Goal: Check status: Check status

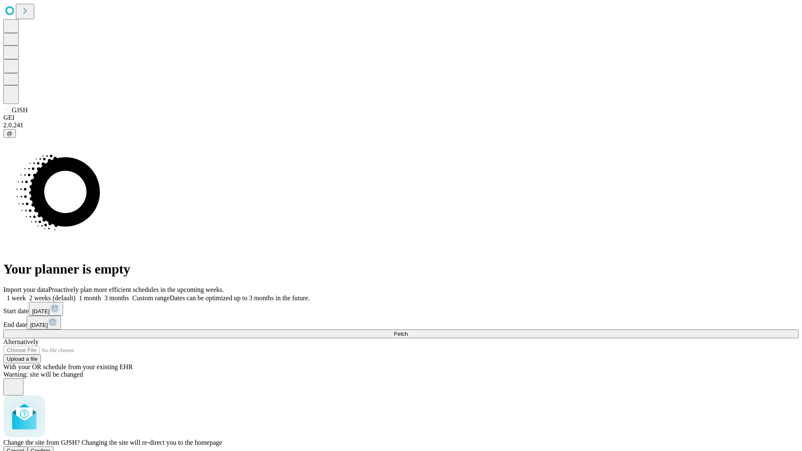
click at [51, 448] on span "Confirm" at bounding box center [41, 451] width 20 height 6
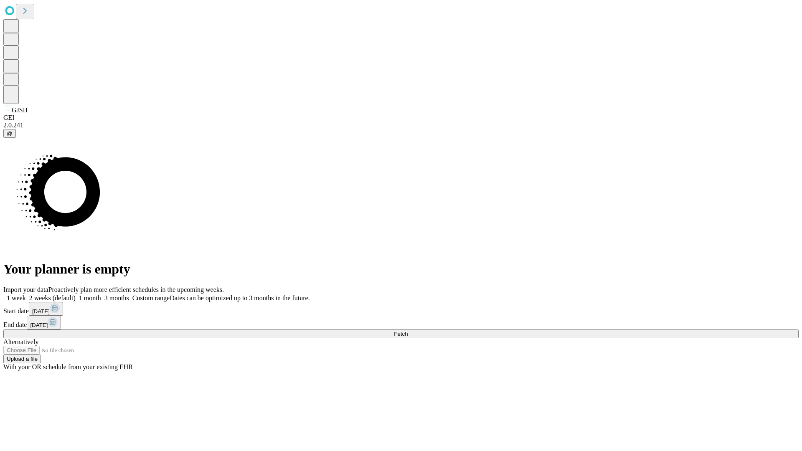
click at [26, 294] on label "1 week" at bounding box center [14, 297] width 23 height 7
click at [407, 331] on span "Fetch" at bounding box center [401, 334] width 14 height 6
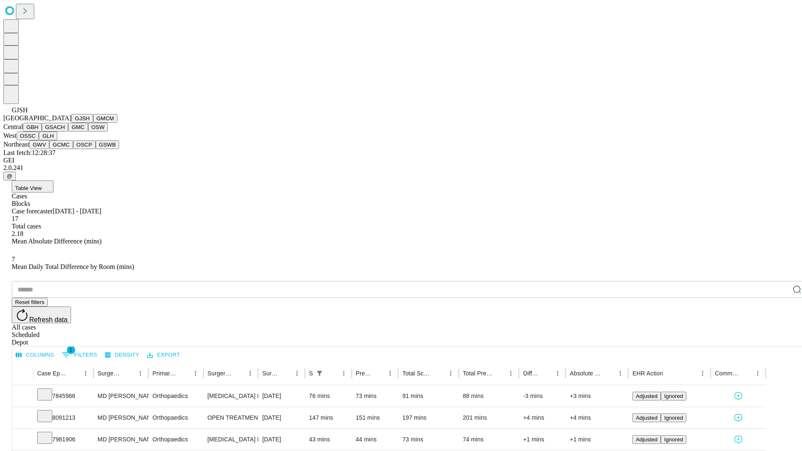
click at [93, 123] on button "GMCM" at bounding box center [105, 118] width 24 height 9
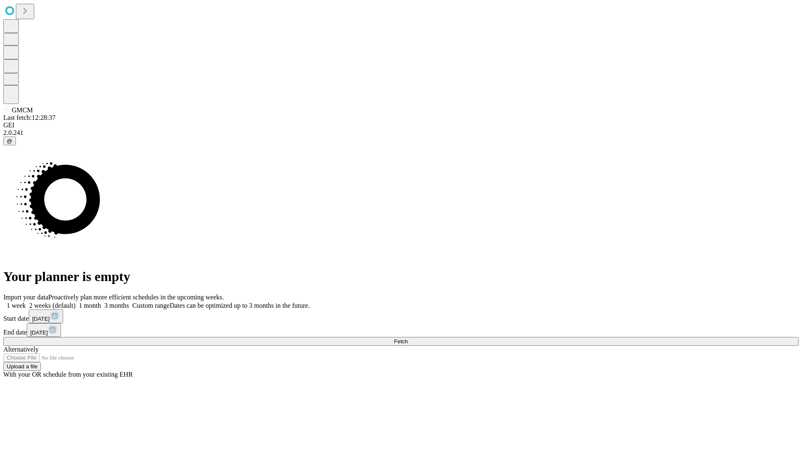
click at [26, 302] on label "1 week" at bounding box center [14, 305] width 23 height 7
click at [407, 338] on span "Fetch" at bounding box center [401, 341] width 14 height 6
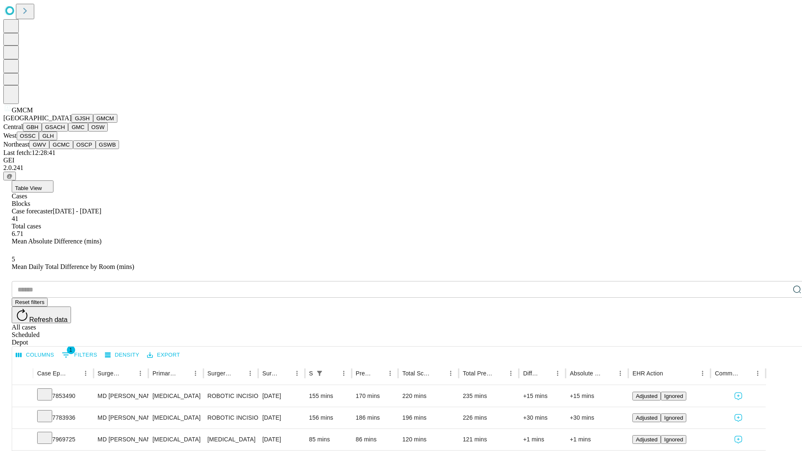
click at [42, 132] on button "GBH" at bounding box center [32, 127] width 19 height 9
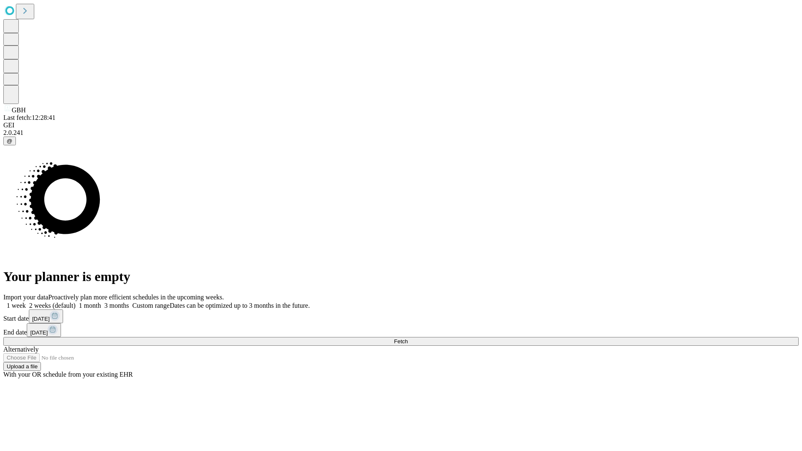
click at [26, 302] on label "1 week" at bounding box center [14, 305] width 23 height 7
click at [407, 338] on span "Fetch" at bounding box center [401, 341] width 14 height 6
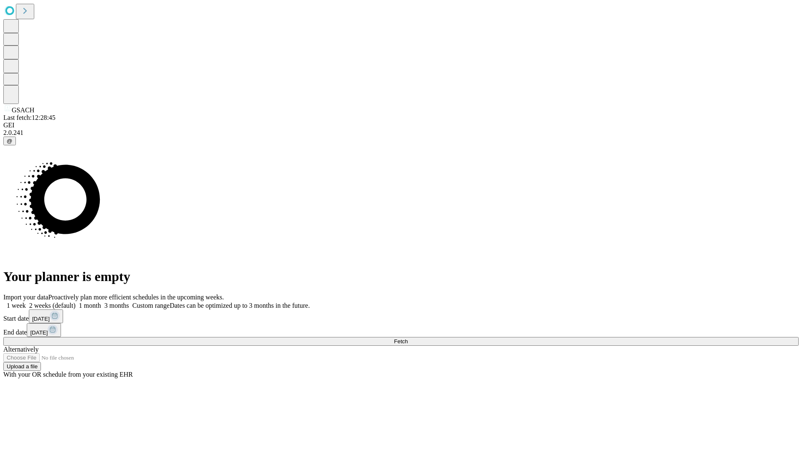
click at [26, 302] on label "1 week" at bounding box center [14, 305] width 23 height 7
click at [407, 338] on span "Fetch" at bounding box center [401, 341] width 14 height 6
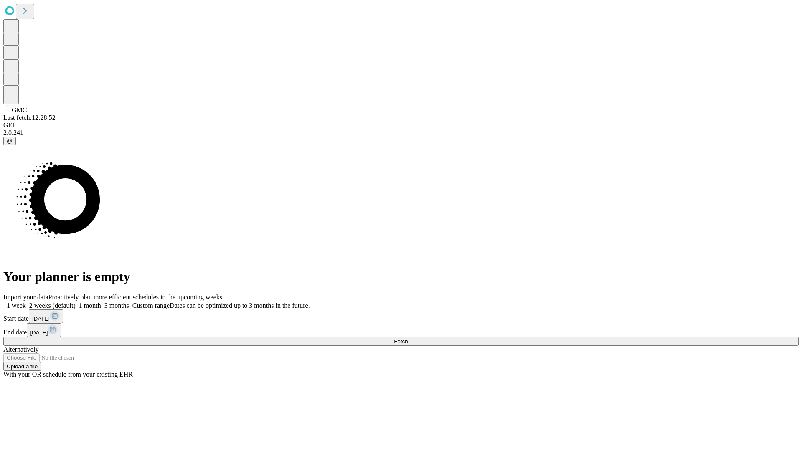
click at [26, 302] on label "1 week" at bounding box center [14, 305] width 23 height 7
click at [407, 338] on span "Fetch" at bounding box center [401, 341] width 14 height 6
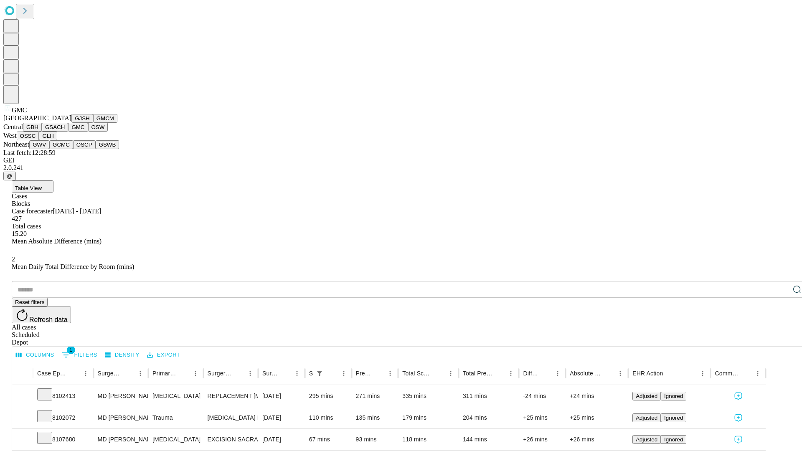
click at [88, 132] on button "OSW" at bounding box center [98, 127] width 20 height 9
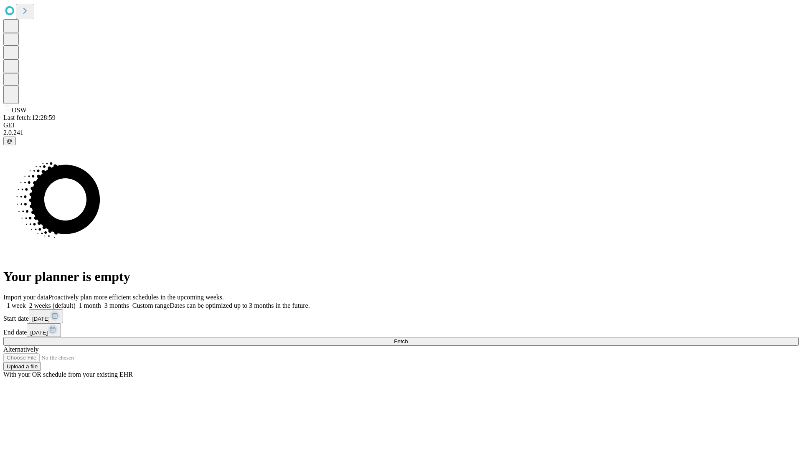
click at [26, 302] on label "1 week" at bounding box center [14, 305] width 23 height 7
click at [407, 338] on span "Fetch" at bounding box center [401, 341] width 14 height 6
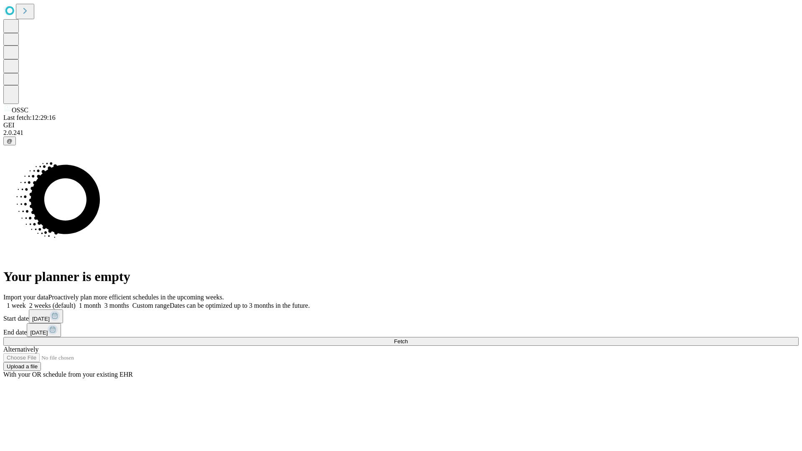
click at [26, 302] on label "1 week" at bounding box center [14, 305] width 23 height 7
click at [407, 338] on span "Fetch" at bounding box center [401, 341] width 14 height 6
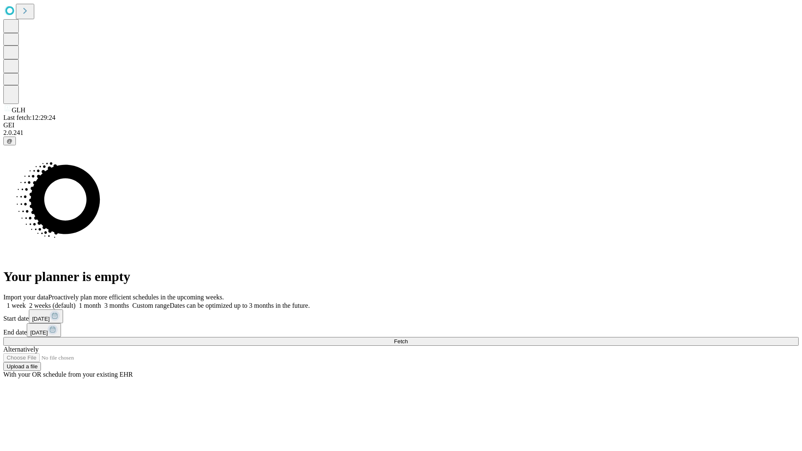
click at [26, 302] on label "1 week" at bounding box center [14, 305] width 23 height 7
click at [407, 338] on span "Fetch" at bounding box center [401, 341] width 14 height 6
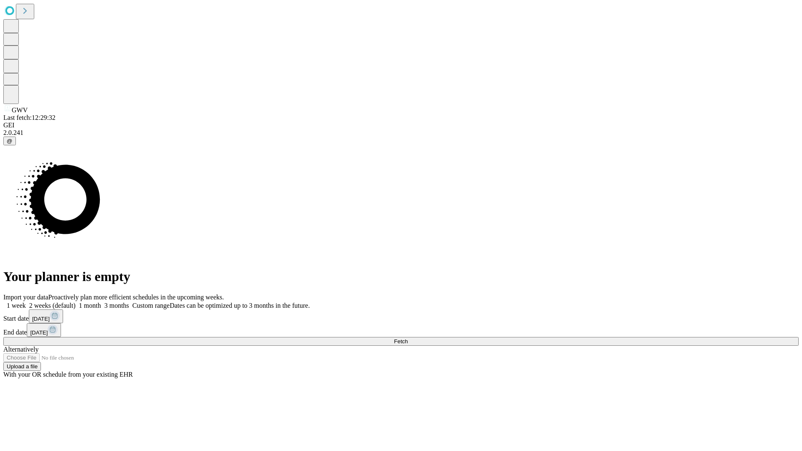
click at [26, 302] on label "1 week" at bounding box center [14, 305] width 23 height 7
click at [407, 338] on span "Fetch" at bounding box center [401, 341] width 14 height 6
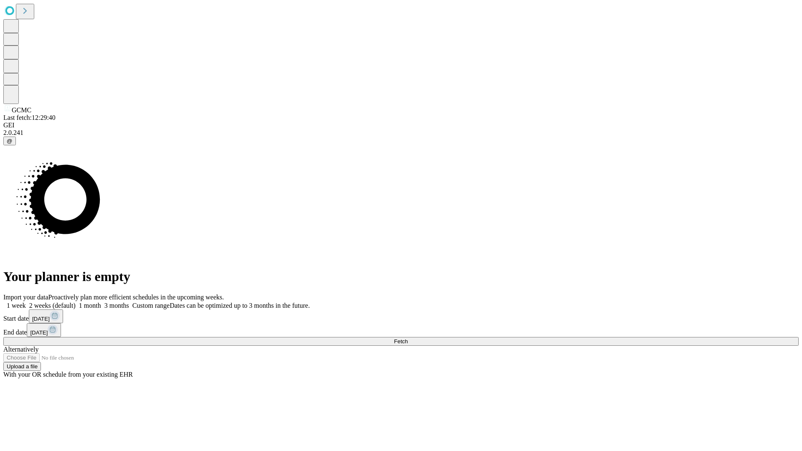
click at [26, 302] on label "1 week" at bounding box center [14, 305] width 23 height 7
click at [407, 338] on span "Fetch" at bounding box center [401, 341] width 14 height 6
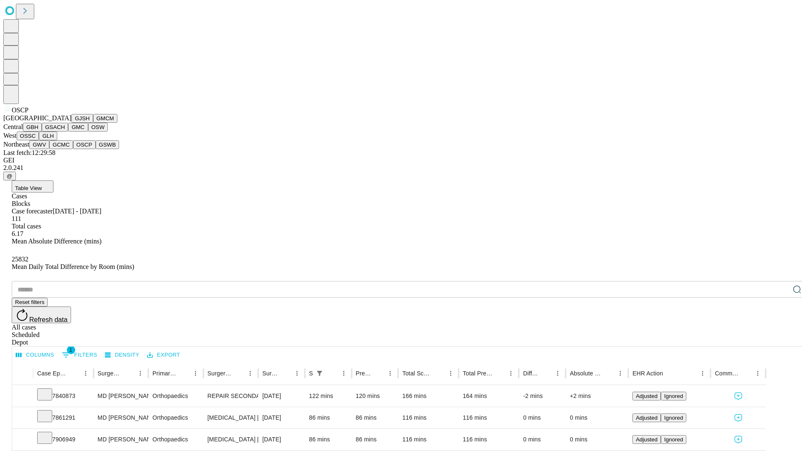
click at [96, 149] on button "GSWB" at bounding box center [108, 144] width 24 height 9
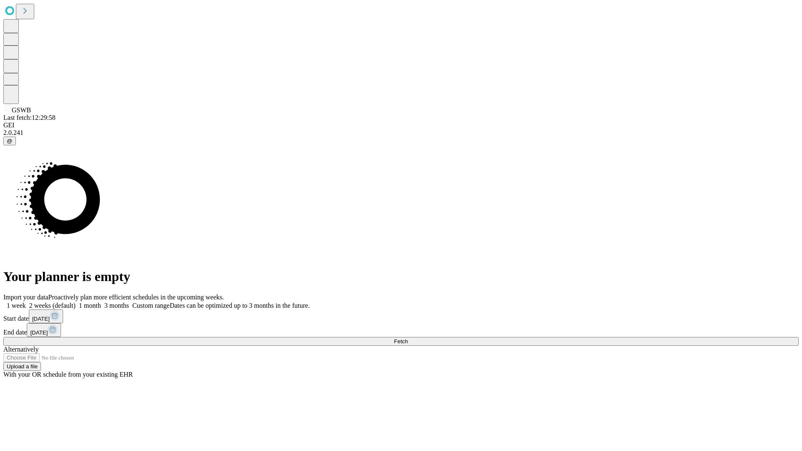
click at [407, 338] on span "Fetch" at bounding box center [401, 341] width 14 height 6
